Goal: Navigation & Orientation: Go to known website

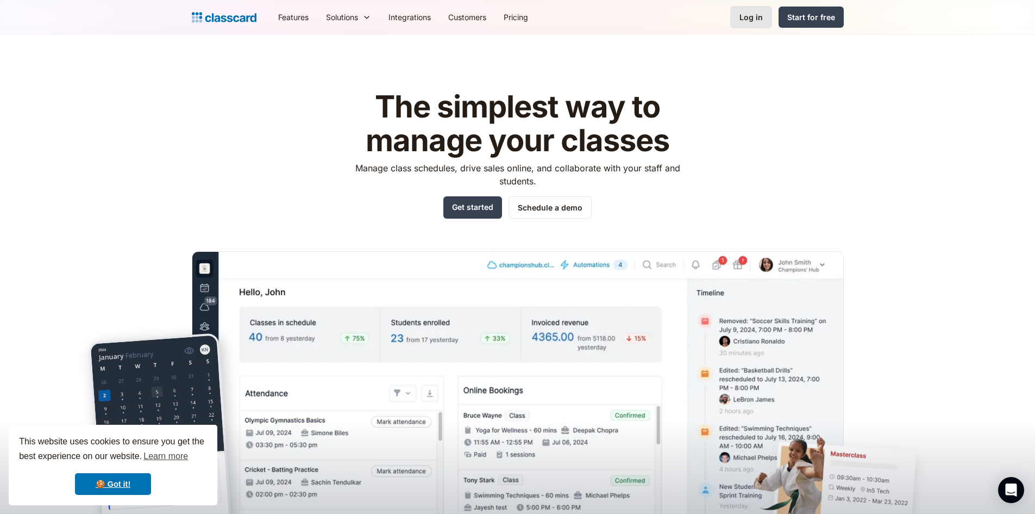
click at [752, 14] on div "Log in" at bounding box center [751, 16] width 23 height 11
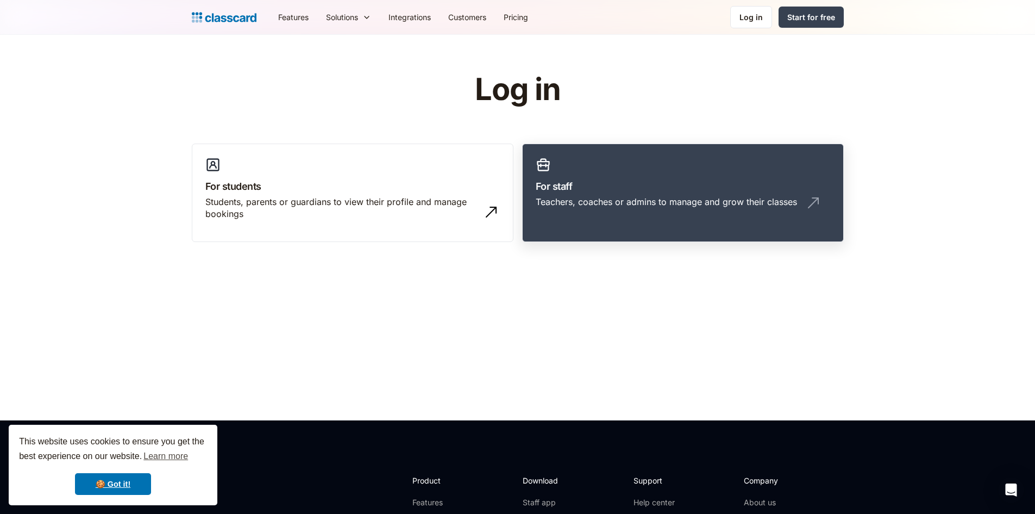
click at [556, 227] on link "For staff Teachers, coaches or admins to manage and grow their classes" at bounding box center [683, 192] width 322 height 99
